Goal: Task Accomplishment & Management: Manage account settings

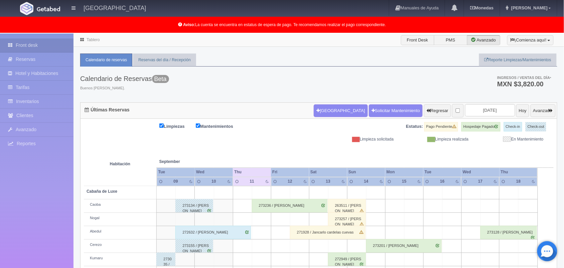
scroll to position [93, 0]
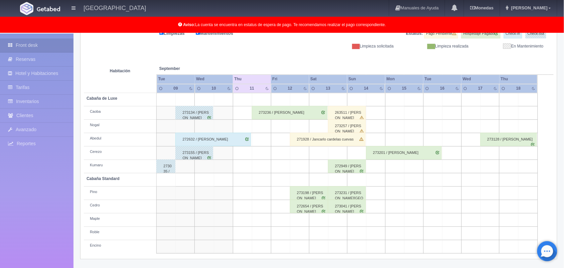
click at [357, 143] on div "271928 / Jancarlo cardelas cuevas" at bounding box center [328, 139] width 76 height 13
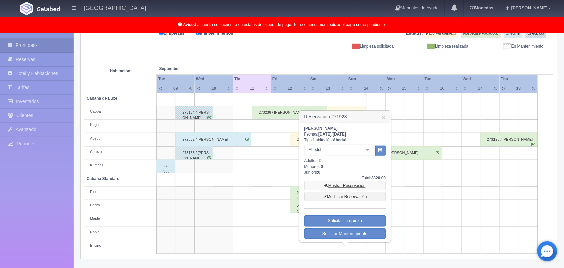
click at [351, 183] on link "Mostrar Reservación" at bounding box center [346, 185] width 82 height 9
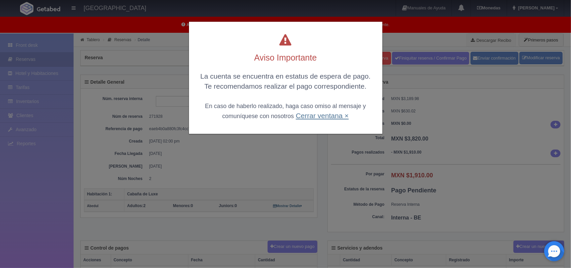
click at [318, 114] on link "Cerrar ventana ×" at bounding box center [322, 116] width 53 height 8
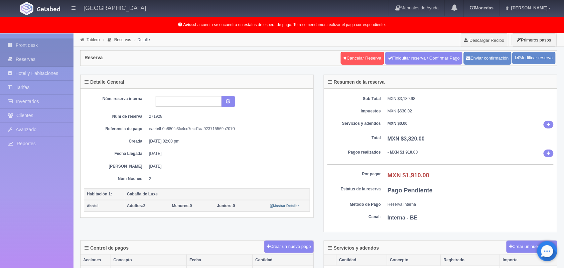
click at [46, 41] on link "Front desk" at bounding box center [37, 45] width 74 height 14
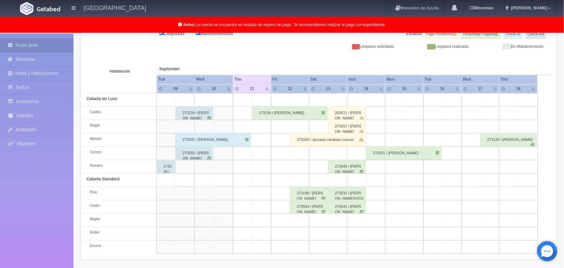
scroll to position [93, 0]
click at [260, 114] on div "273236 / [PERSON_NAME]" at bounding box center [290, 112] width 76 height 13
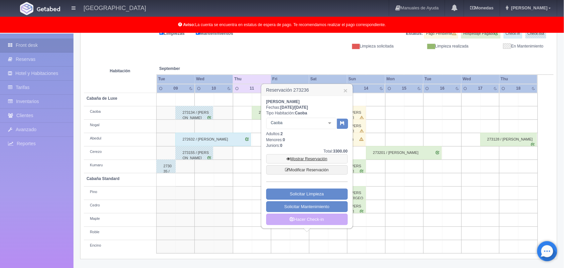
click at [303, 161] on link "Mostrar Reservación" at bounding box center [307, 158] width 82 height 9
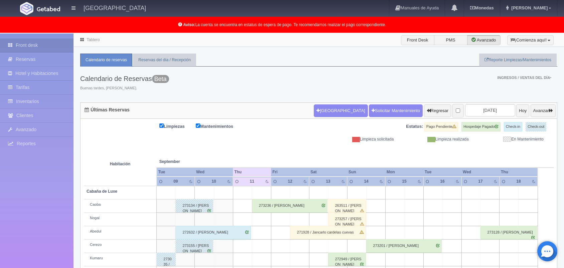
scroll to position [93, 0]
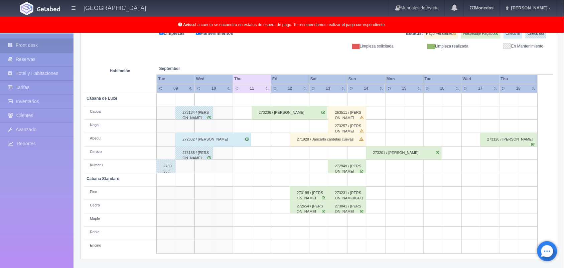
click at [341, 102] on td at bounding box center [337, 99] width 19 height 13
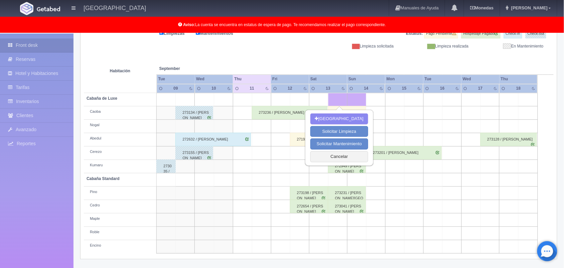
click at [278, 48] on div "Limpiezas Mantenimientos Estatus: Pago Pendiente Hospedaje Pagado Check-in Chec…" at bounding box center [319, 39] width 470 height 20
click at [335, 157] on button "Cancelar" at bounding box center [340, 156] width 58 height 11
